Goal: Entertainment & Leisure: Consume media (video, audio)

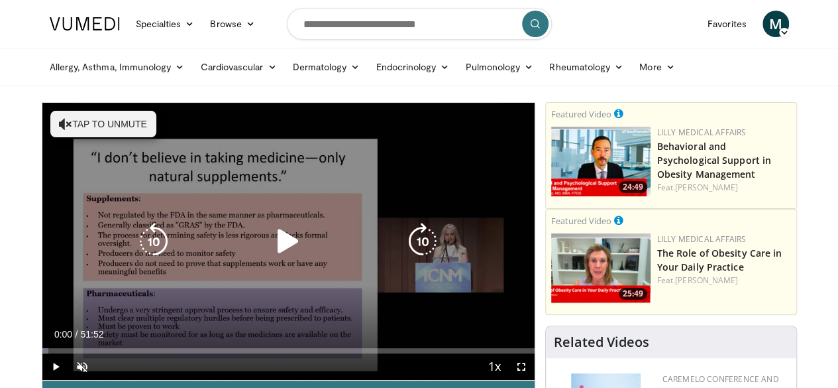
drag, startPoint x: 266, startPoint y: 253, endPoint x: 280, endPoint y: 258, distance: 14.7
click at [280, 258] on icon "Video Player" at bounding box center [288, 241] width 37 height 37
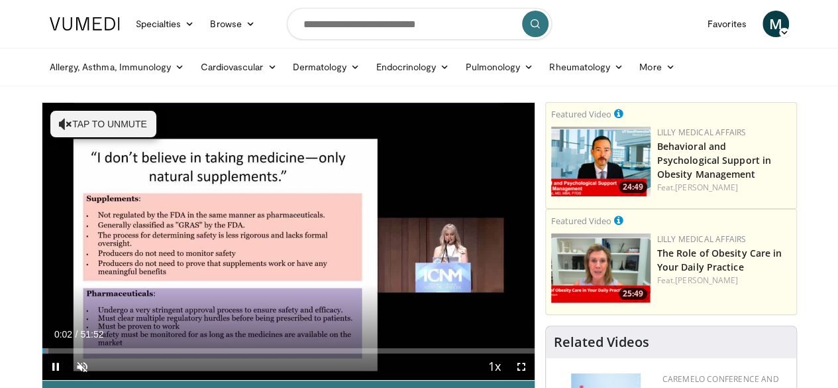
scroll to position [16, 0]
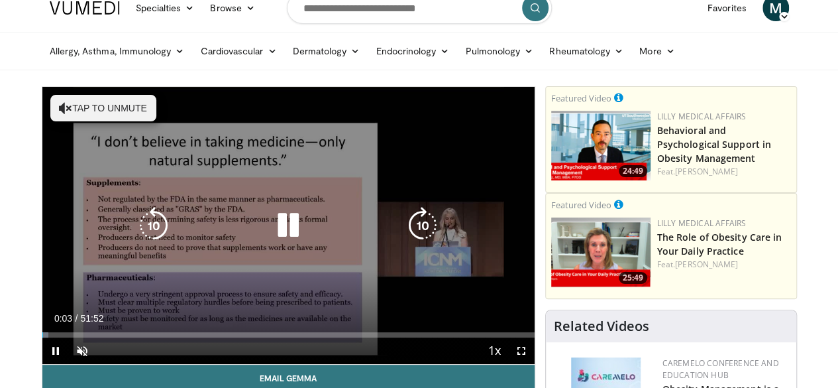
click at [85, 113] on button "Tap to unmute" at bounding box center [103, 108] width 106 height 27
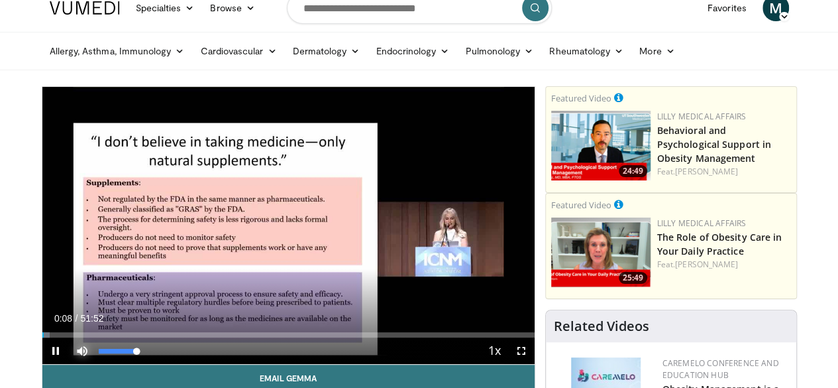
click at [69, 364] on span "Video Player" at bounding box center [82, 350] width 27 height 27
click at [99, 353] on div "Volume Level" at bounding box center [100, 351] width 3 height 5
click at [99, 353] on div "Volume Level" at bounding box center [101, 351] width 5 height 5
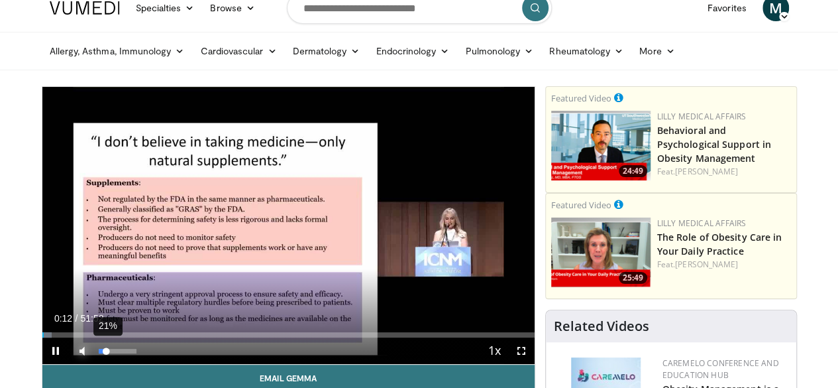
click at [73, 364] on video-js "**********" at bounding box center [288, 226] width 492 height 278
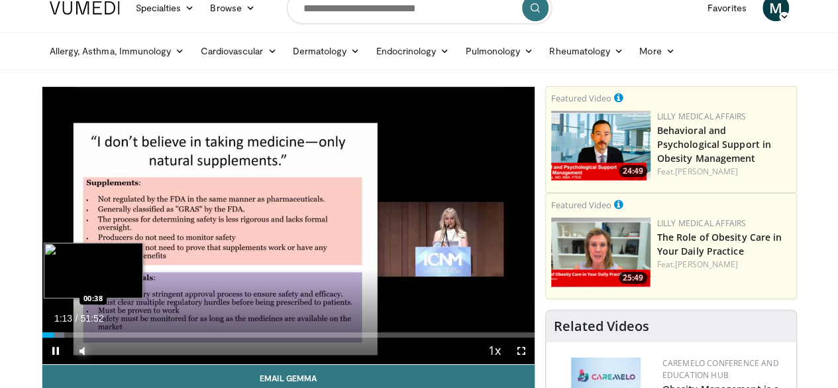
click at [42, 337] on div "01:13" at bounding box center [48, 334] width 12 height 5
click at [42, 337] on div "Loaded : 3.51% 01:12 01:12" at bounding box center [288, 334] width 492 height 5
click at [42, 337] on div "01:12" at bounding box center [47, 334] width 11 height 5
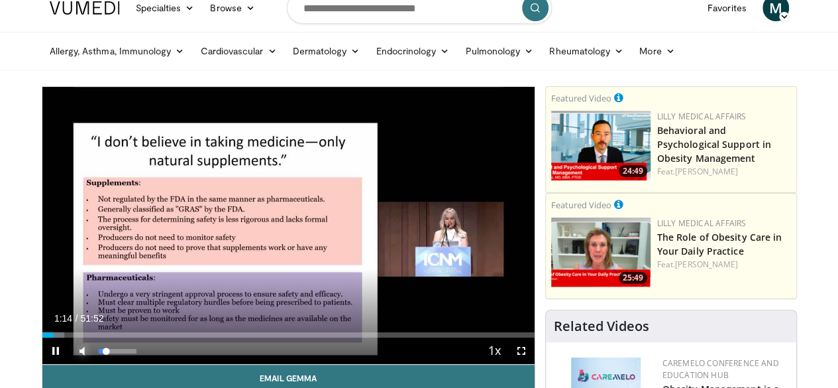
click at [69, 364] on span "Video Player" at bounding box center [82, 350] width 27 height 27
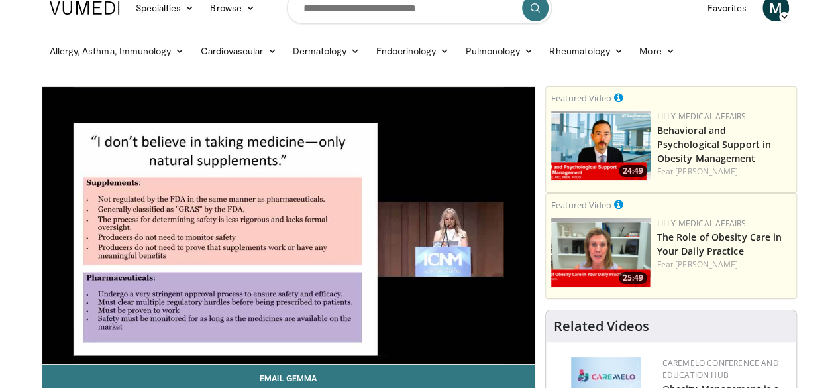
click at [49, 364] on video-js "**********" at bounding box center [288, 226] width 492 height 278
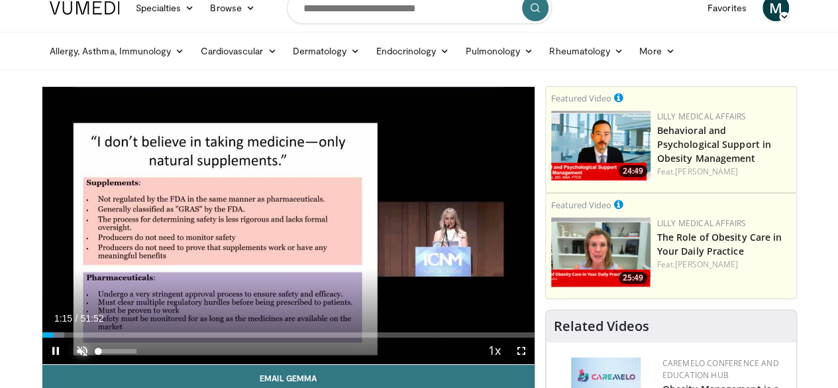
click at [69, 364] on span "Video Player" at bounding box center [82, 350] width 27 height 27
click at [99, 353] on div "7%" at bounding box center [118, 351] width 38 height 5
click at [69, 364] on video-js "**********" at bounding box center [288, 226] width 492 height 278
